Goal: Information Seeking & Learning: Learn about a topic

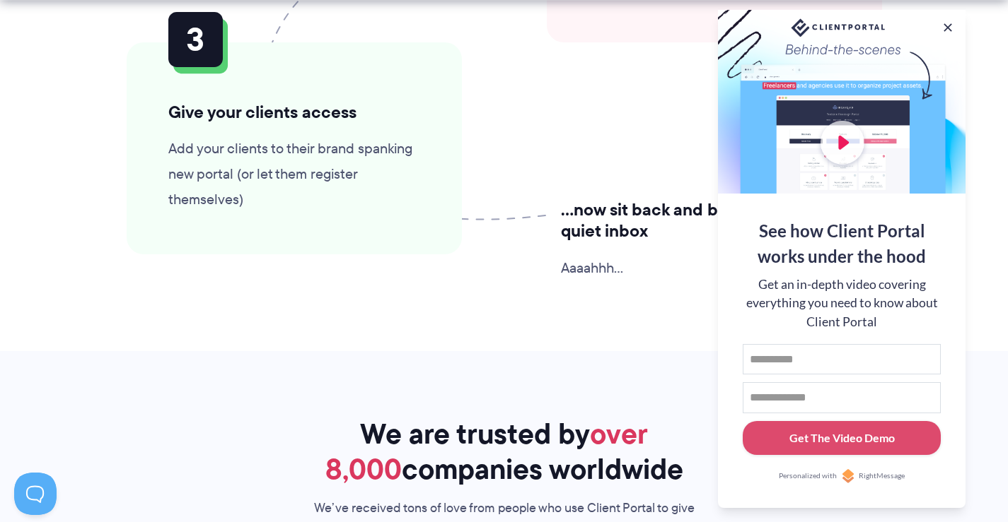
scroll to position [3889, 0]
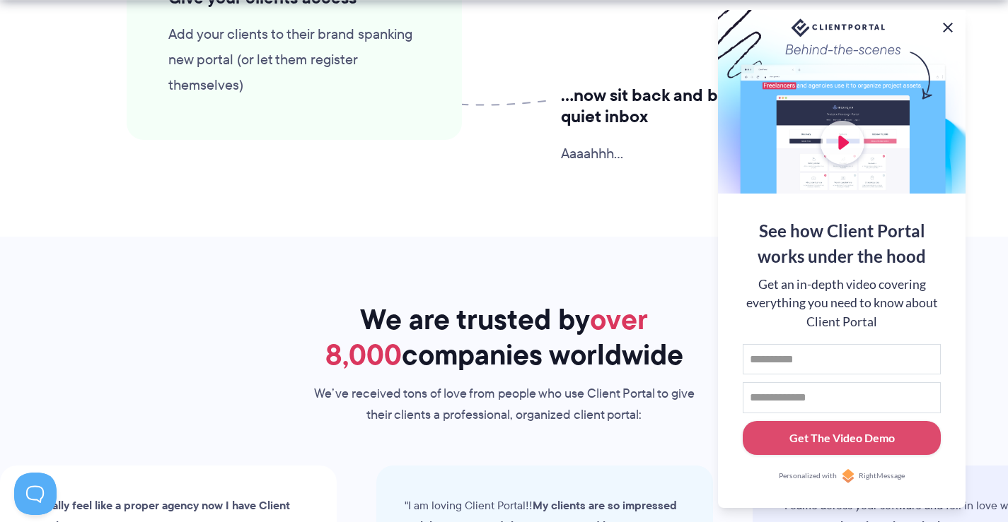
click at [948, 28] on button at bounding box center [947, 27] width 17 height 17
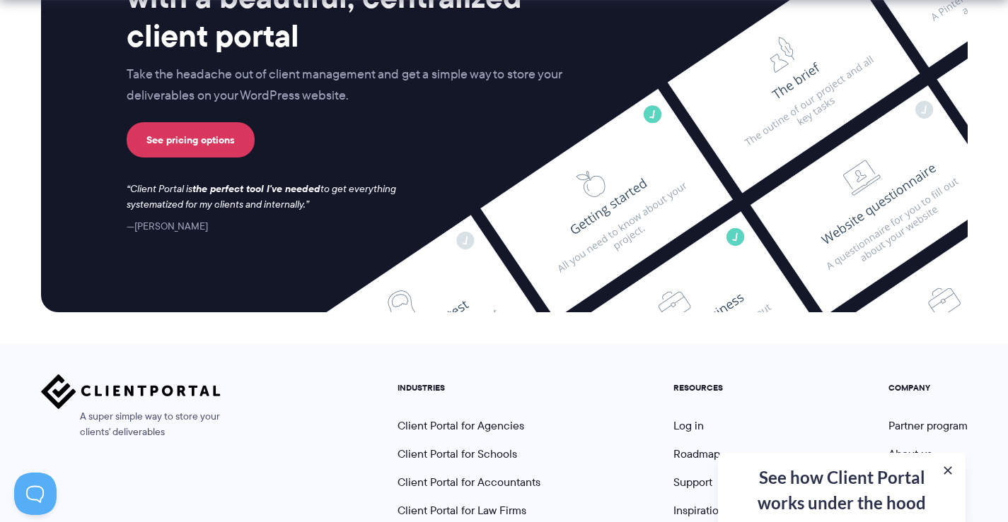
scroll to position [5976, 0]
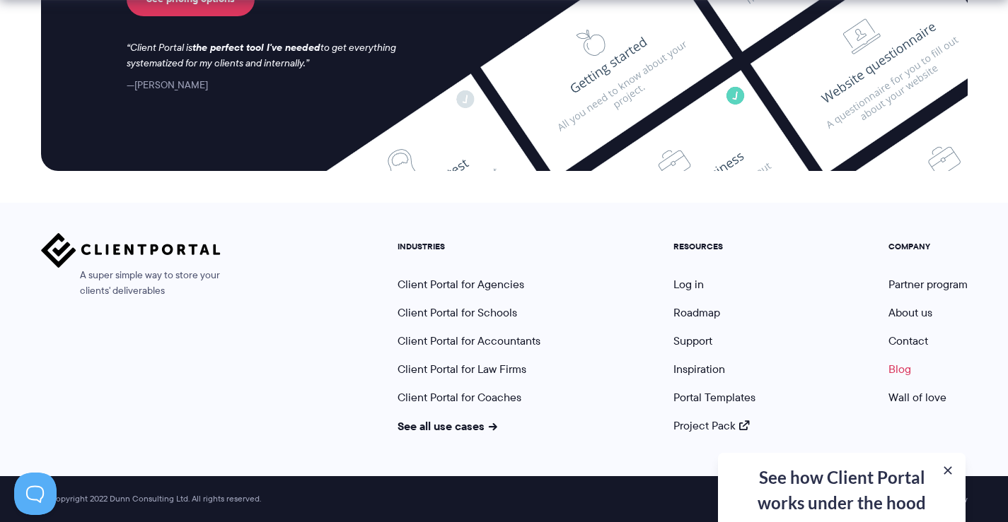
click at [899, 366] on link "Blog" at bounding box center [899, 369] width 23 height 16
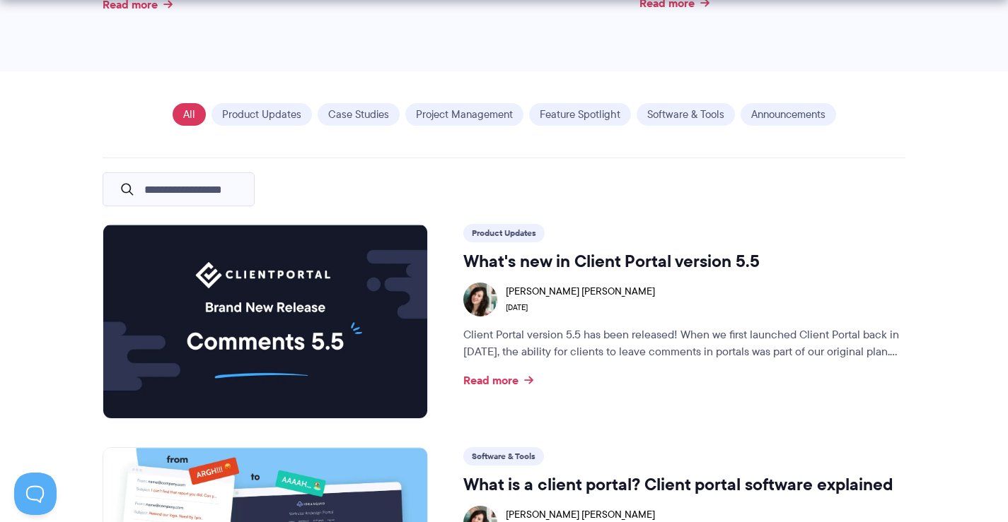
scroll to position [1131, 0]
